Goal: Navigation & Orientation: Find specific page/section

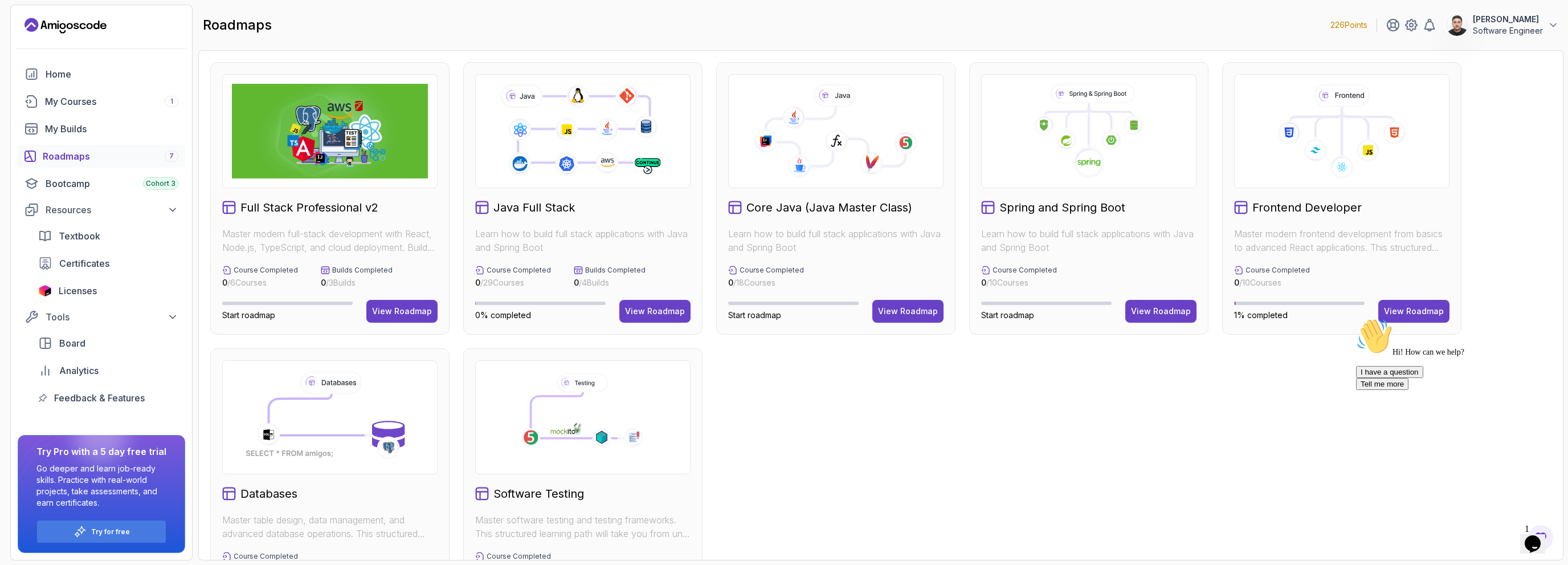
click at [1535, 539] on icon "$i18n('chat', 'chat_widget')" at bounding box center [1533, 544] width 16 height 17
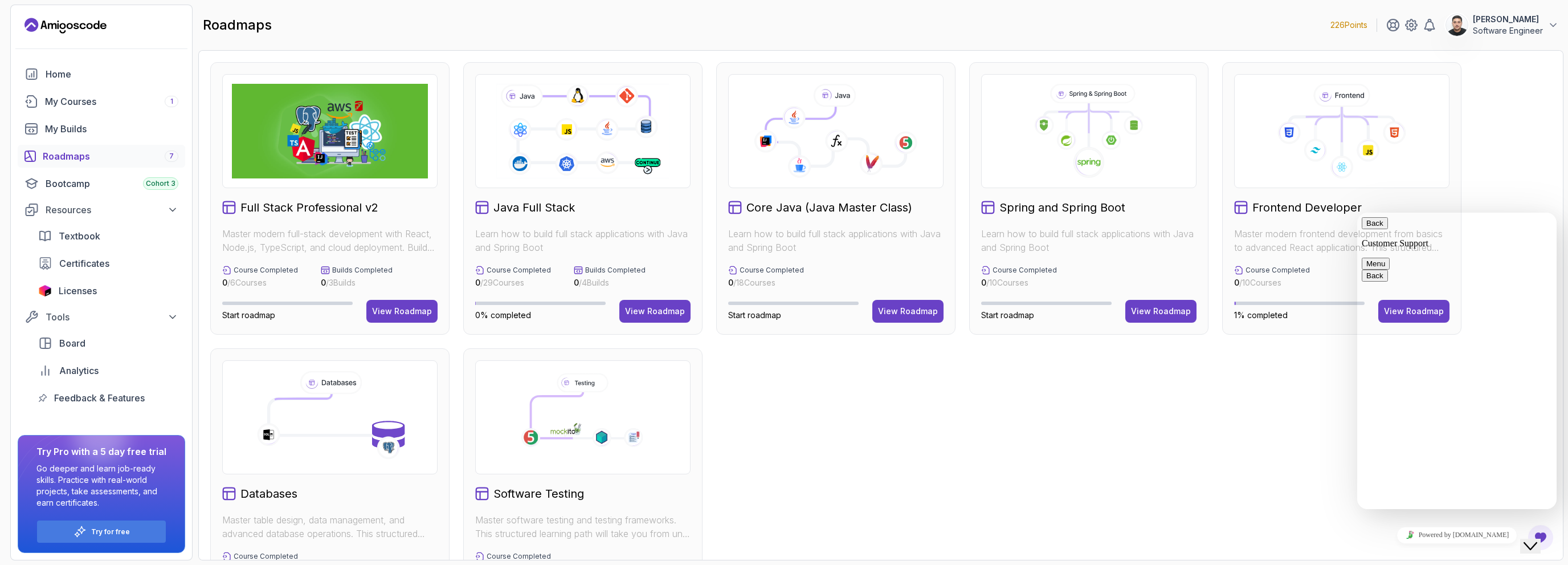
click at [1377, 229] on button "Back" at bounding box center [1374, 223] width 26 height 12
click at [1301, 469] on div "Full Stack Professional v2 Master modern full-stack development with React, Nod…" at bounding box center [880, 341] width 1341 height 558
click at [1537, 539] on icon "Close Chat This icon closes the chat window." at bounding box center [1530, 546] width 13 height 13
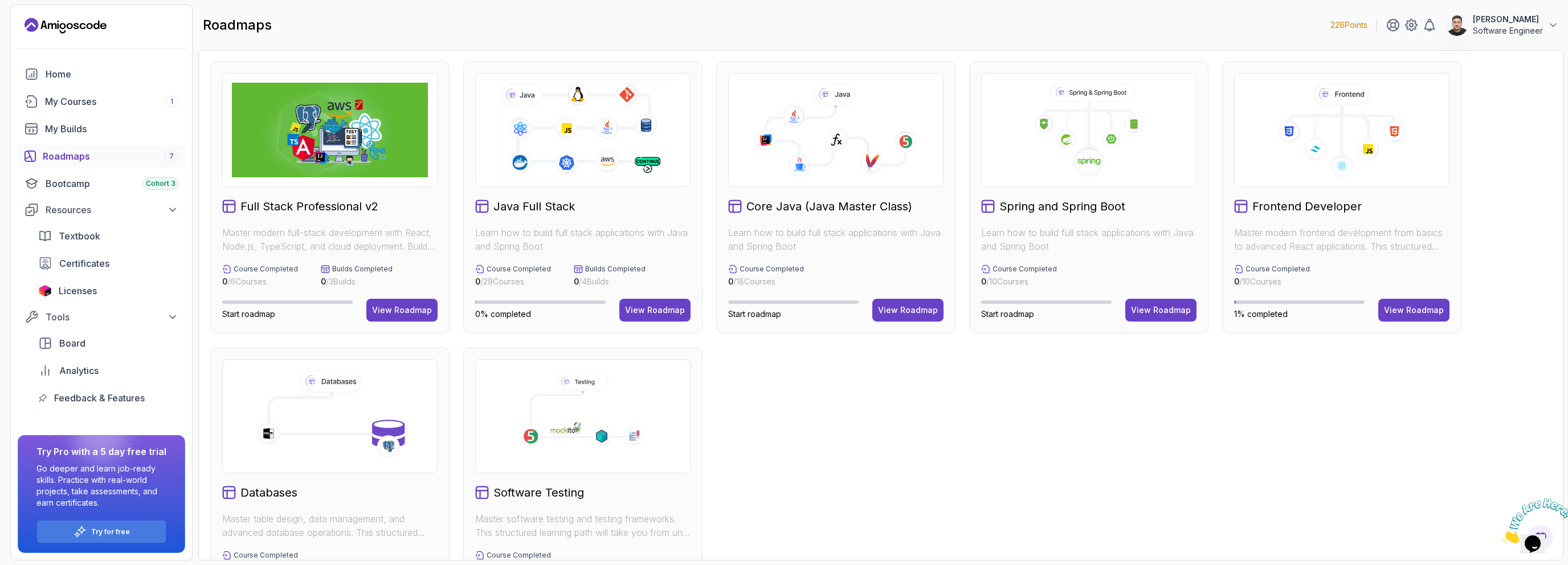
scroll to position [2, 0]
click at [1520, 534] on button "Opens Chat This icon Opens the chat window." at bounding box center [1532, 544] width 25 height 19
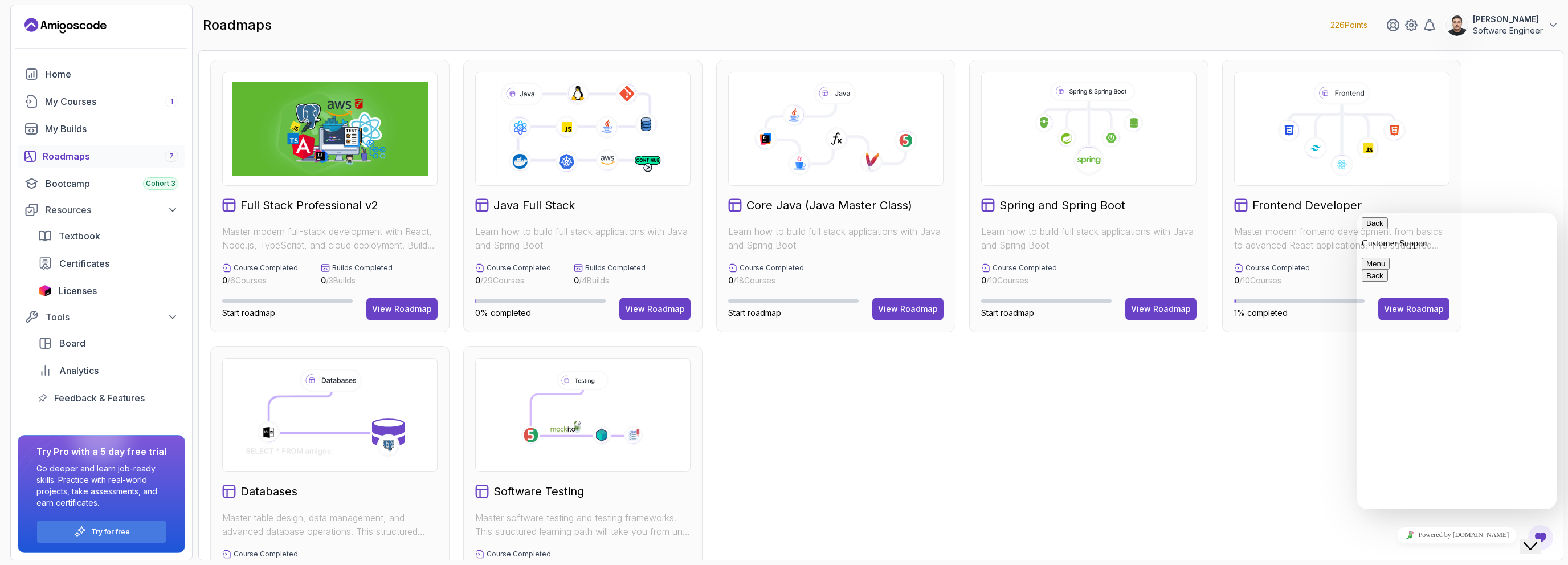
click at [24, 346] on div "Tools Board Analytics Feedback & Features" at bounding box center [101, 358] width 167 height 102
drag, startPoint x: 24, startPoint y: 340, endPoint x: 37, endPoint y: 307, distance: 35.5
click at [37, 314] on div "Tools Board Analytics Feedback & Features" at bounding box center [101, 358] width 167 height 102
click at [0, 152] on section "226 Points Sardor Egamberdiev Software Engineer Home My Courses 1 My Builds Roa…" at bounding box center [784, 282] width 1568 height 565
